Goal: Task Accomplishment & Management: Use online tool/utility

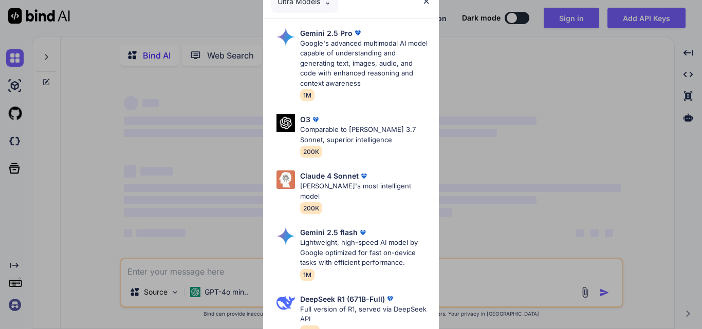
click at [229, 276] on div "Ultra Models Gemini 2.5 Pro Google's advanced multimodal AI model capable of un…" at bounding box center [351, 164] width 702 height 329
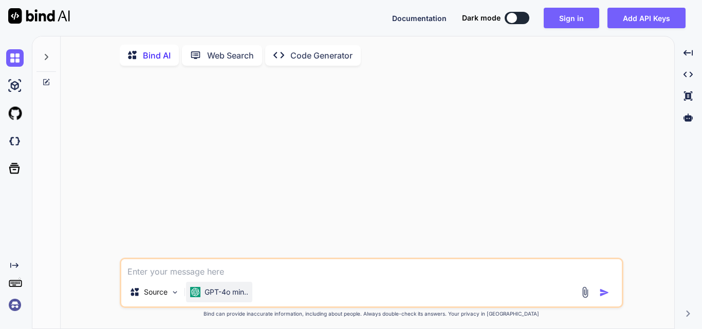
click at [237, 288] on div "GPT-4o min.." at bounding box center [219, 292] width 66 height 21
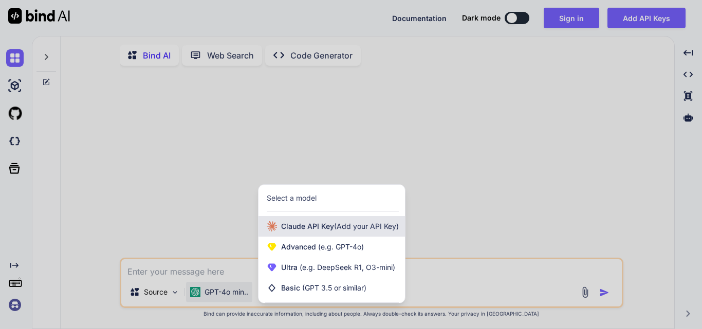
click at [292, 232] on span "[PERSON_NAME] Key (Add your API Key)" at bounding box center [340, 227] width 118 height 10
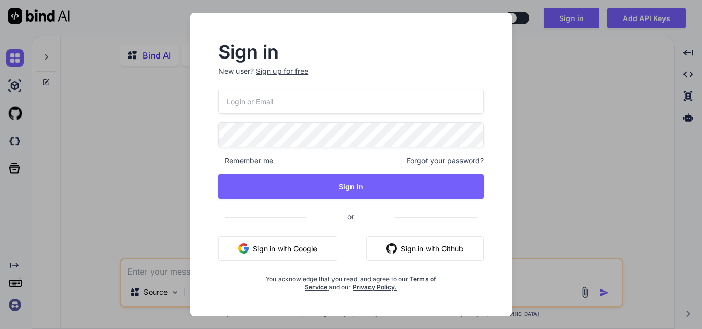
click at [161, 281] on div "Sign in New user? Sign up for free Remember me Forgot your password? Sign In or…" at bounding box center [351, 164] width 702 height 329
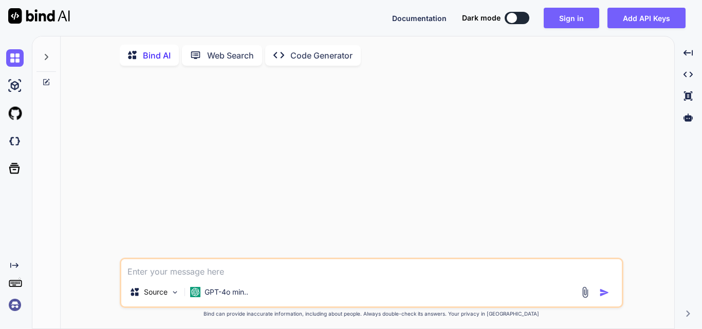
click at [202, 273] on textarea at bounding box center [371, 269] width 501 height 19
click at [171, 303] on div "Source" at bounding box center [154, 292] width 58 height 21
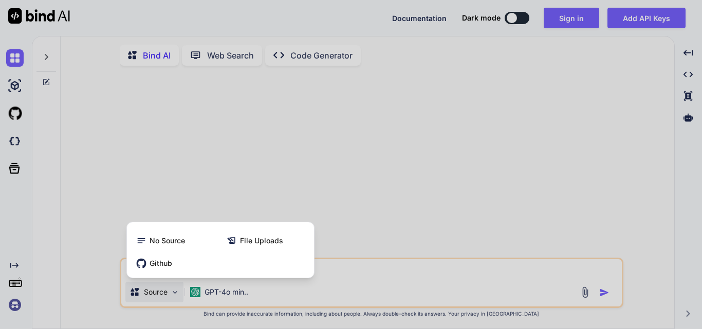
click at [389, 263] on div at bounding box center [351, 164] width 702 height 329
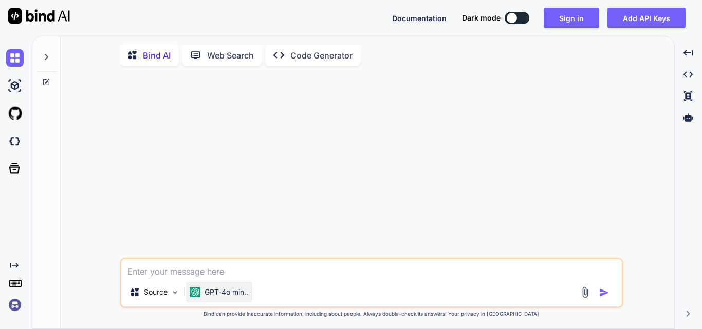
click at [236, 288] on div "GPT-4o min.." at bounding box center [219, 292] width 66 height 21
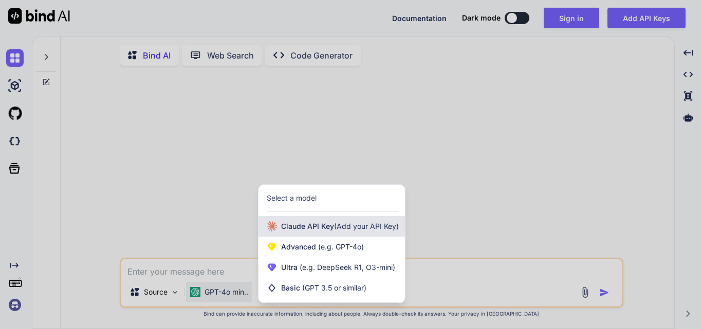
click at [360, 237] on div "[PERSON_NAME] Key (Add your API Key)" at bounding box center [332, 226] width 146 height 21
type textarea "x"
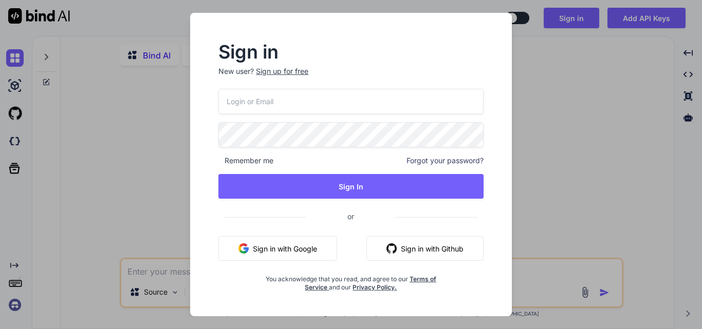
click at [335, 104] on input "email" at bounding box center [350, 101] width 265 height 25
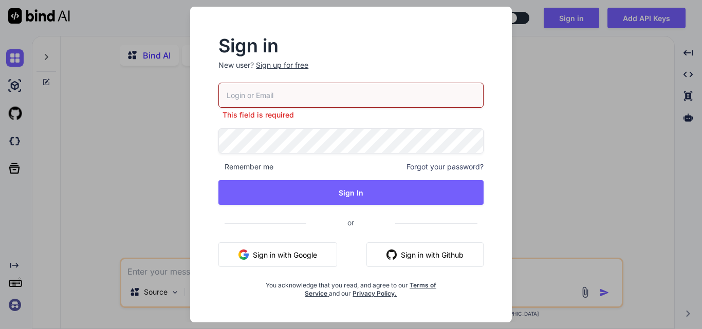
click at [284, 70] on div "Sign up for free" at bounding box center [282, 65] width 52 height 10
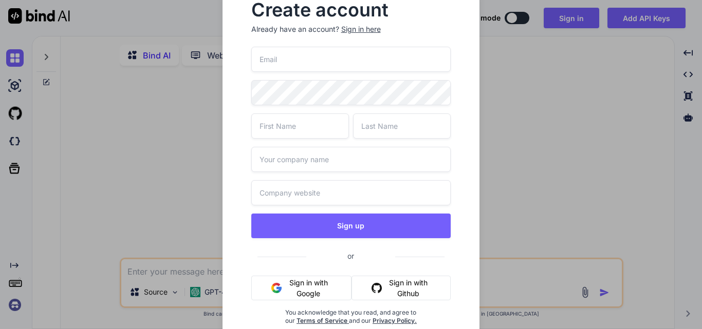
click at [328, 283] on button "Sign in with Google" at bounding box center [301, 288] width 101 height 25
click at [132, 10] on div "Create account Already have an account? Sign in here Sign up or Sign in with Go…" at bounding box center [351, 164] width 702 height 329
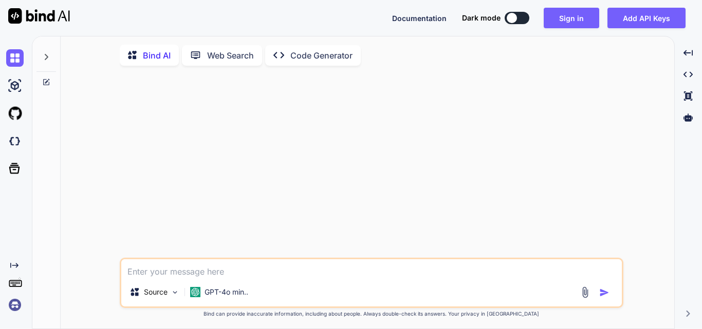
drag, startPoint x: 72, startPoint y: 14, endPoint x: 20, endPoint y: 22, distance: 53.1
click at [20, 22] on div "Documentation Dark mode Sign in Add API Keys Created with Pixso." at bounding box center [351, 18] width 702 height 36
